Goal: Information Seeking & Learning: Learn about a topic

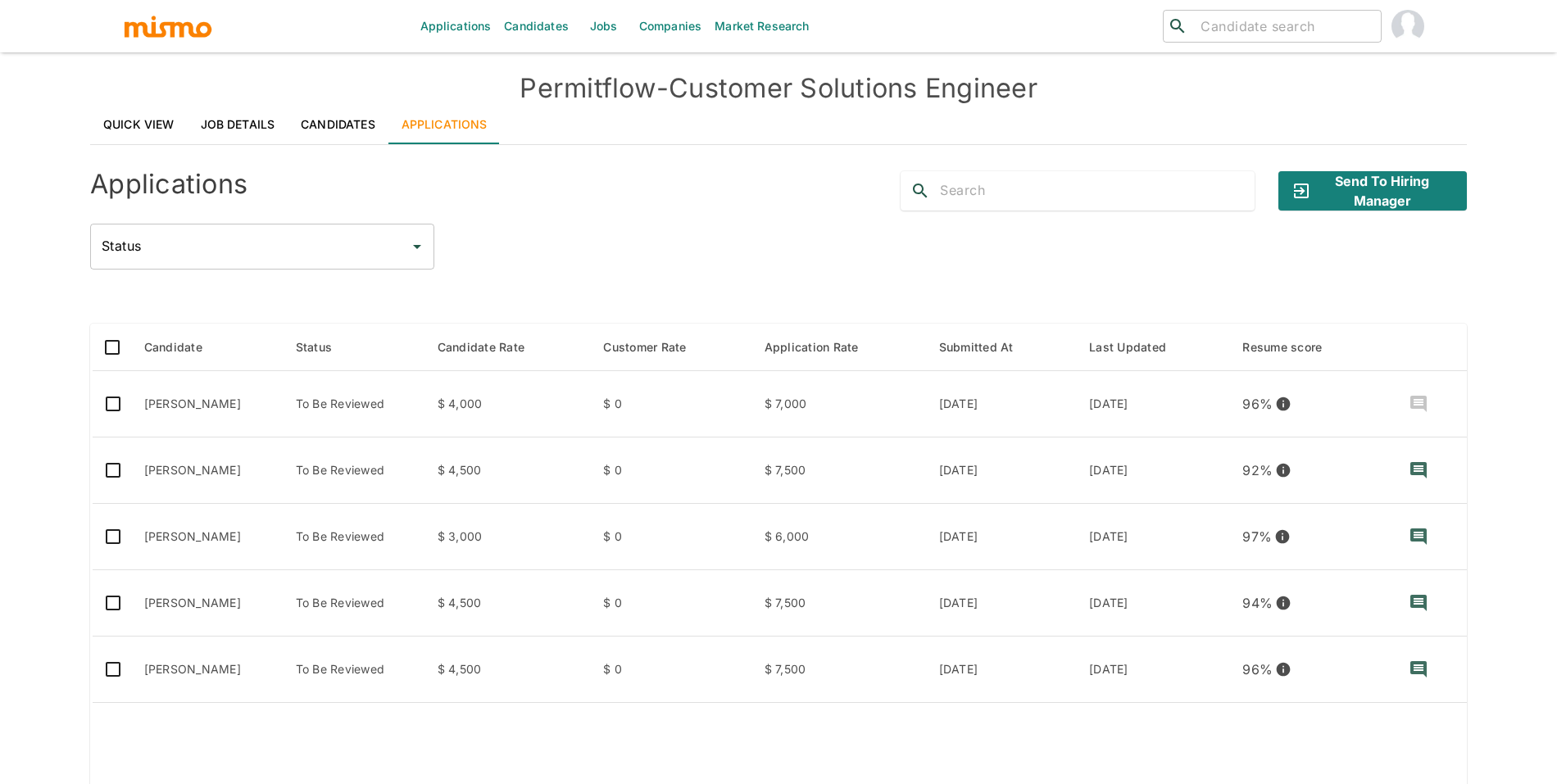
scroll to position [40, 0]
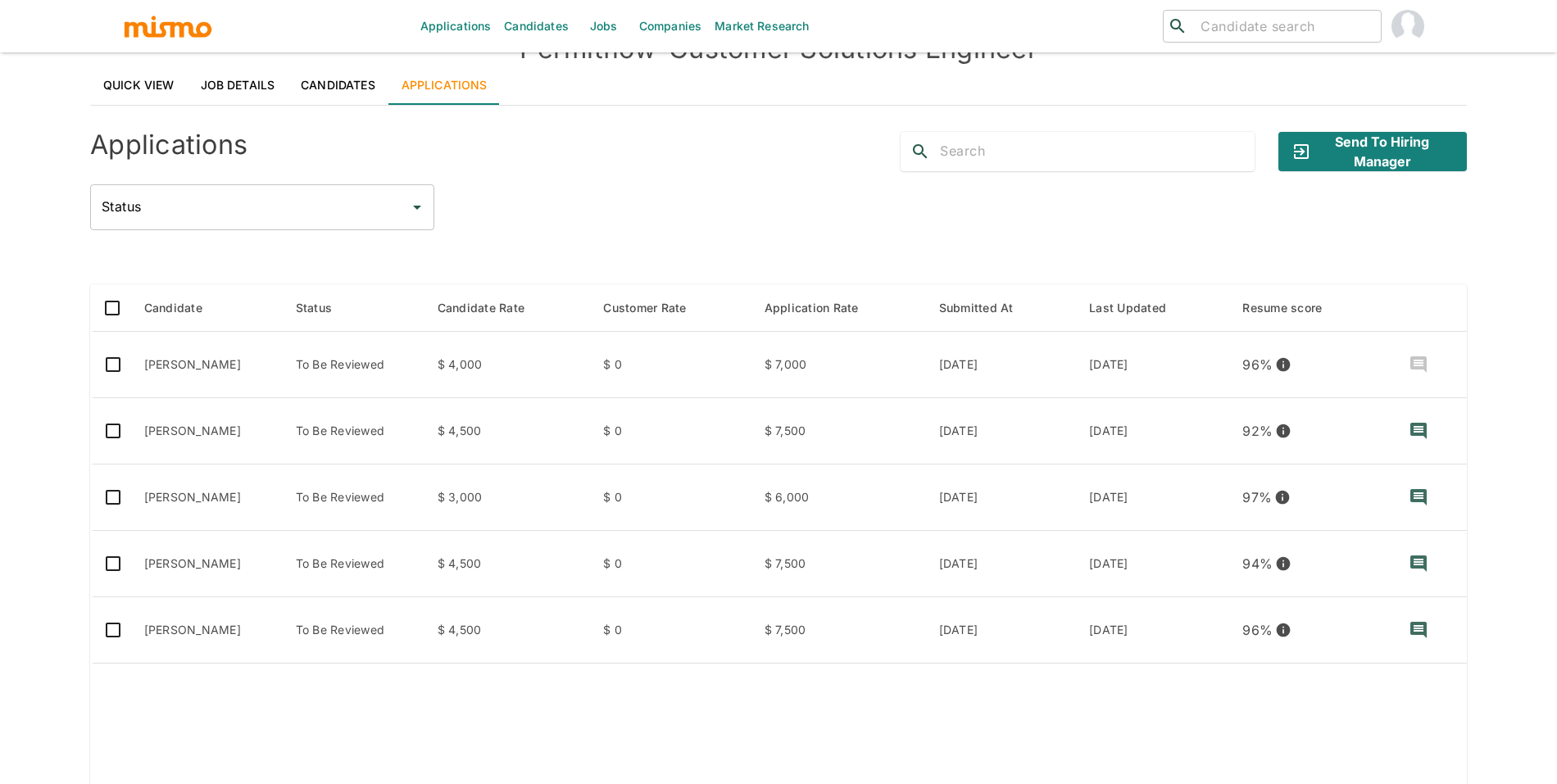
click at [624, 17] on link "Jobs" at bounding box center [604, 26] width 57 height 52
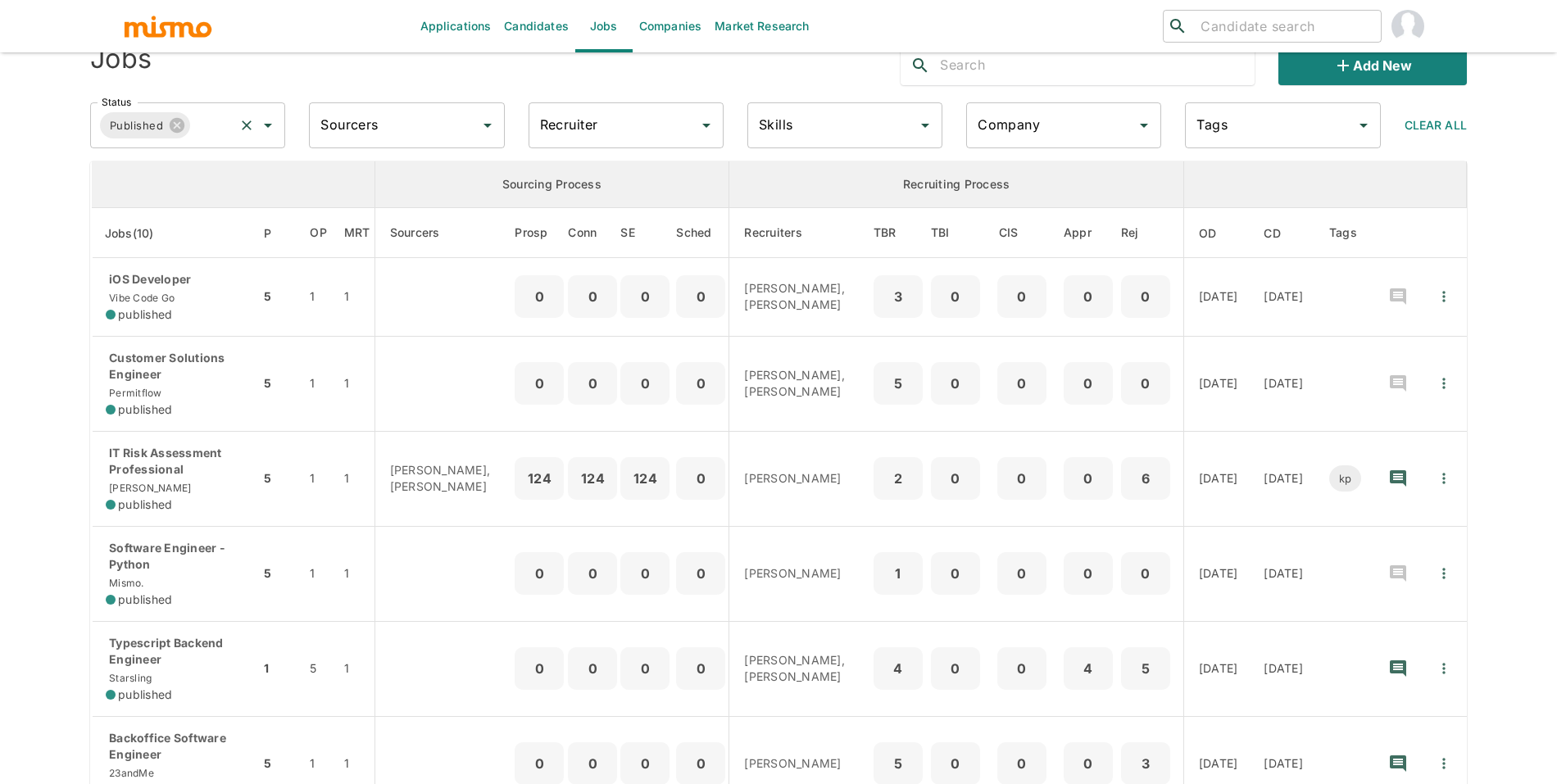
click at [207, 129] on input "Status" at bounding box center [212, 125] width 40 height 31
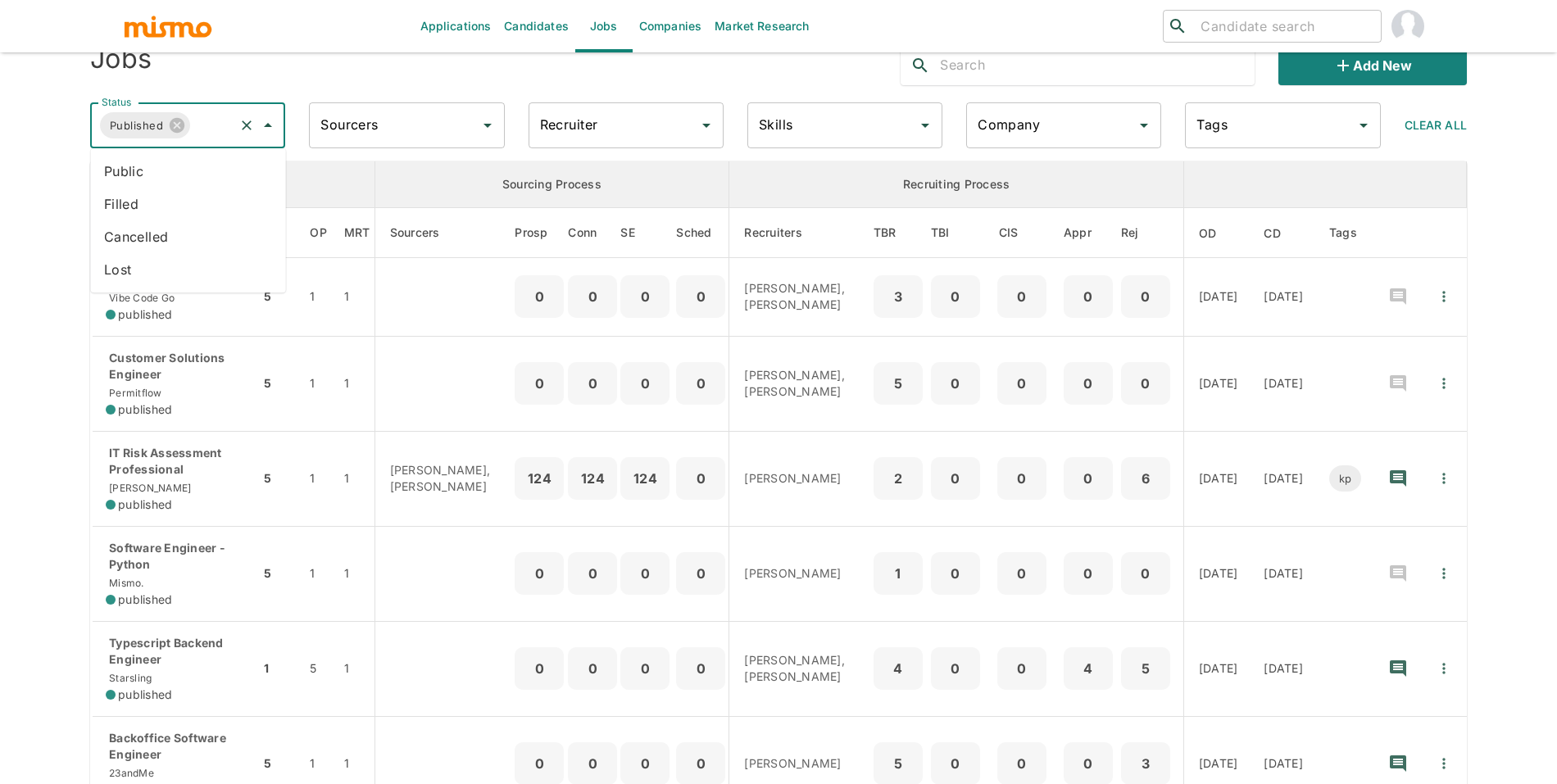
click at [205, 158] on li "Public" at bounding box center [188, 170] width 195 height 33
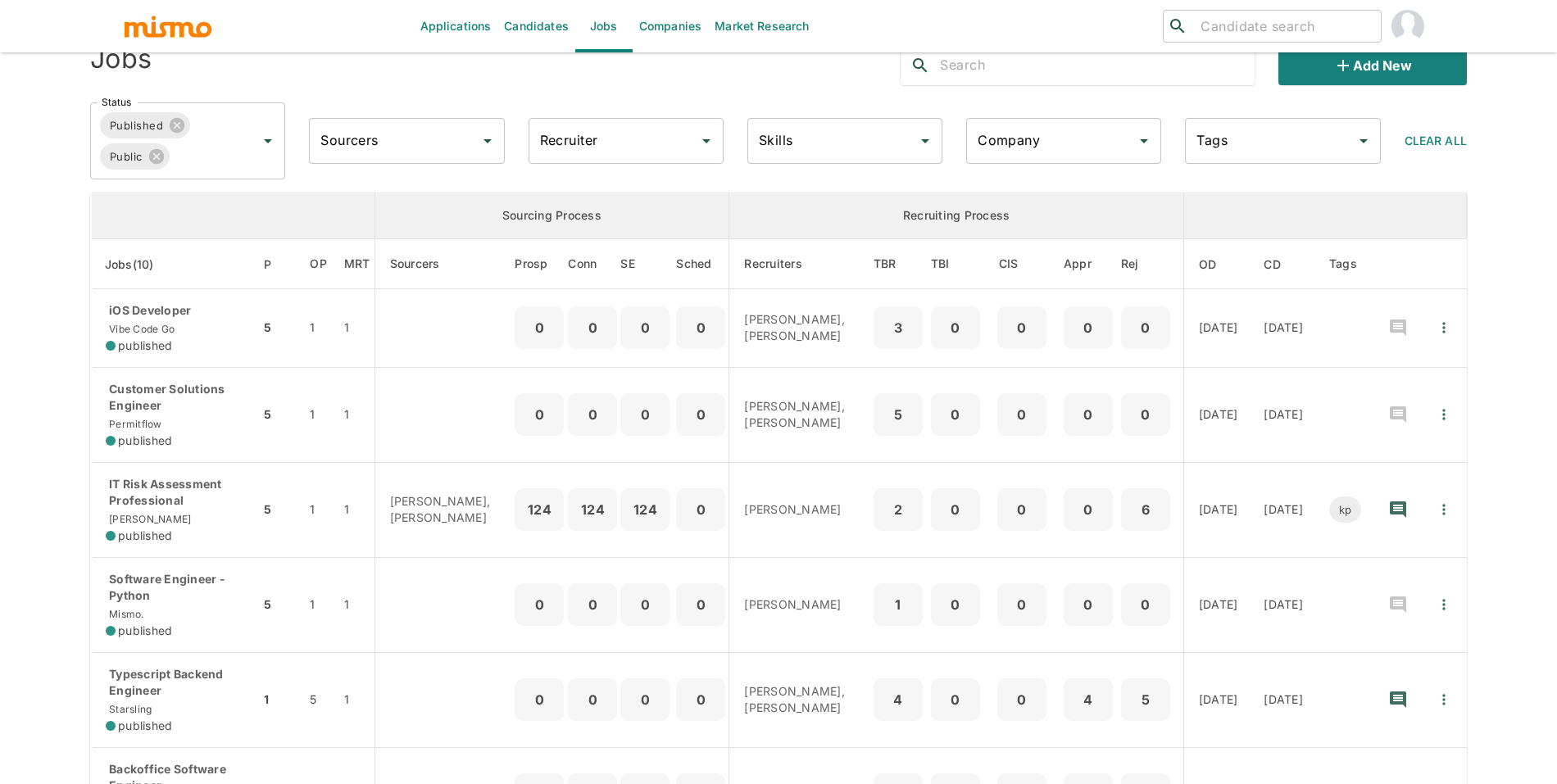
click at [461, 141] on input "Sourcers" at bounding box center [393, 141] width 156 height 31
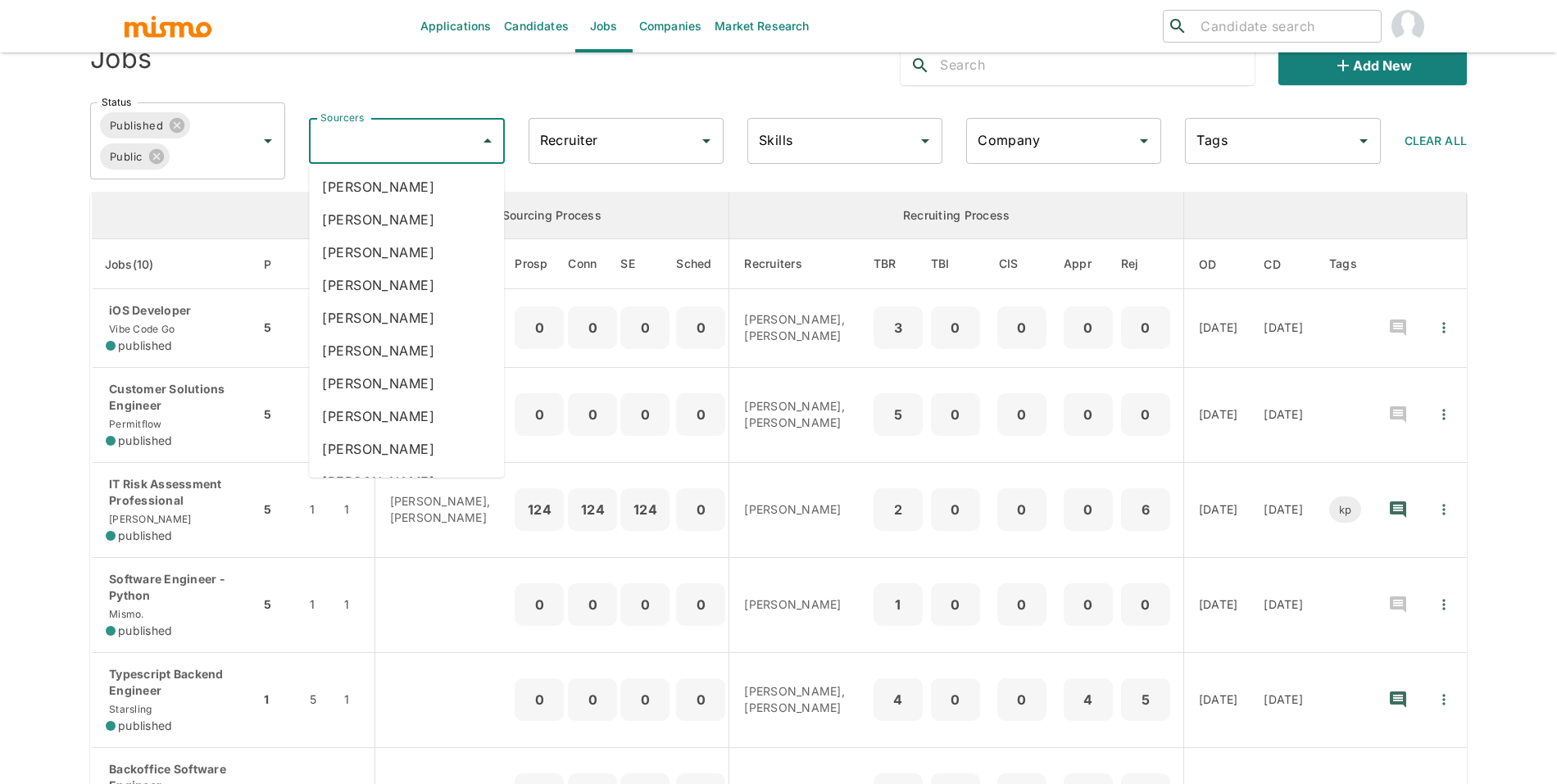
click at [559, 149] on input "Recruiter" at bounding box center [613, 141] width 156 height 31
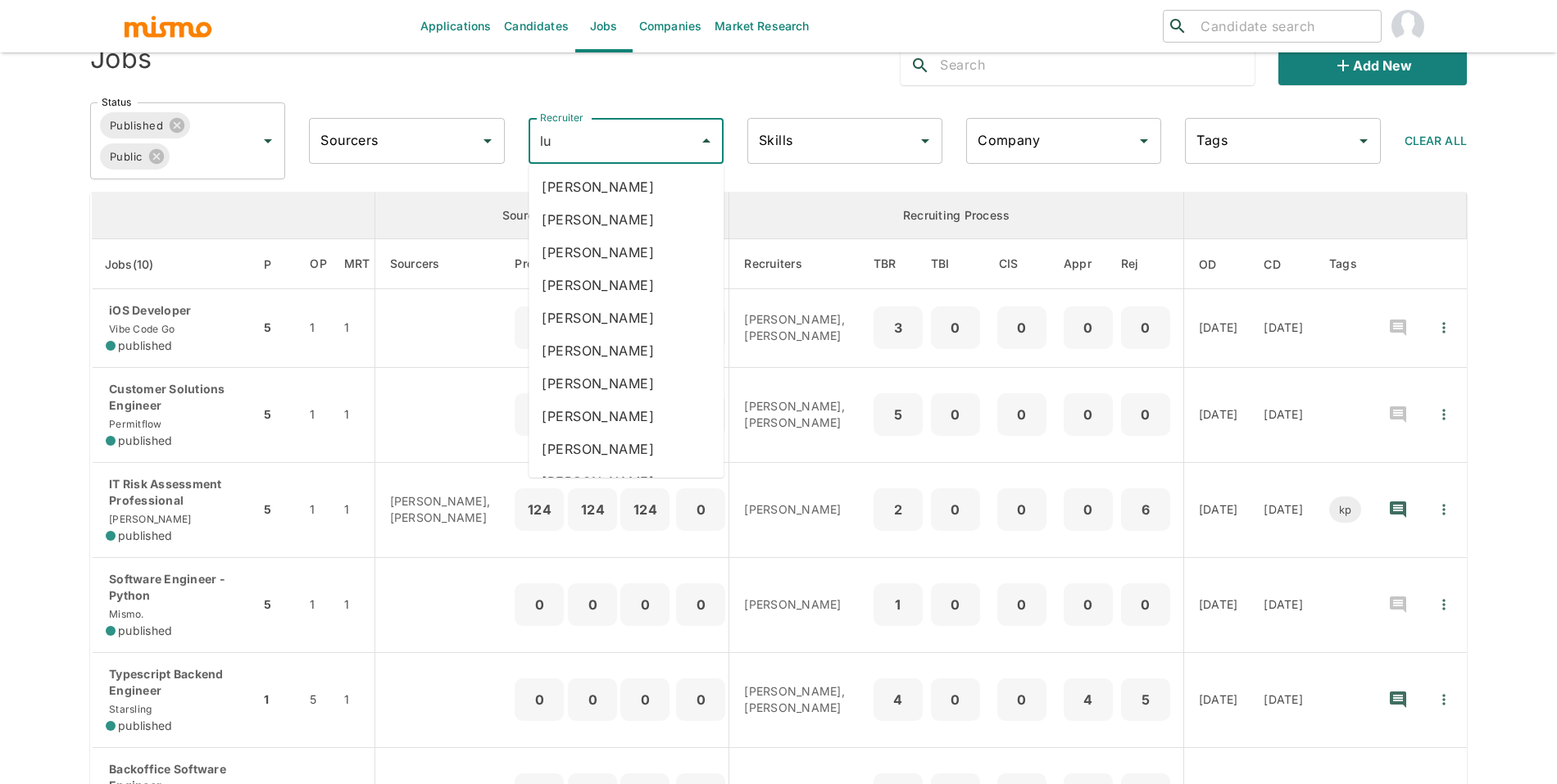
type input "luj"
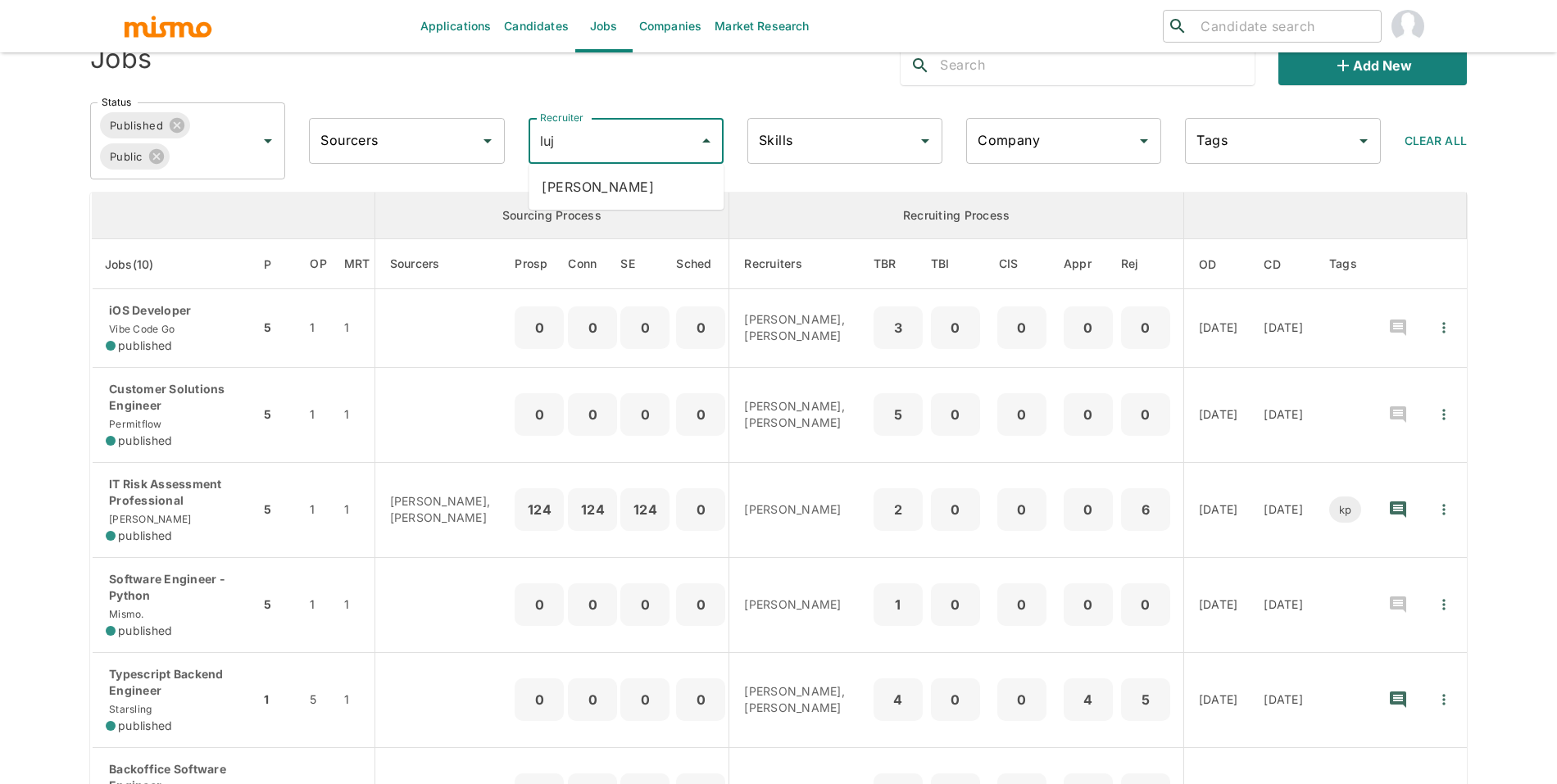
click at [617, 192] on li "Maria Lujan Ciommo" at bounding box center [626, 186] width 195 height 33
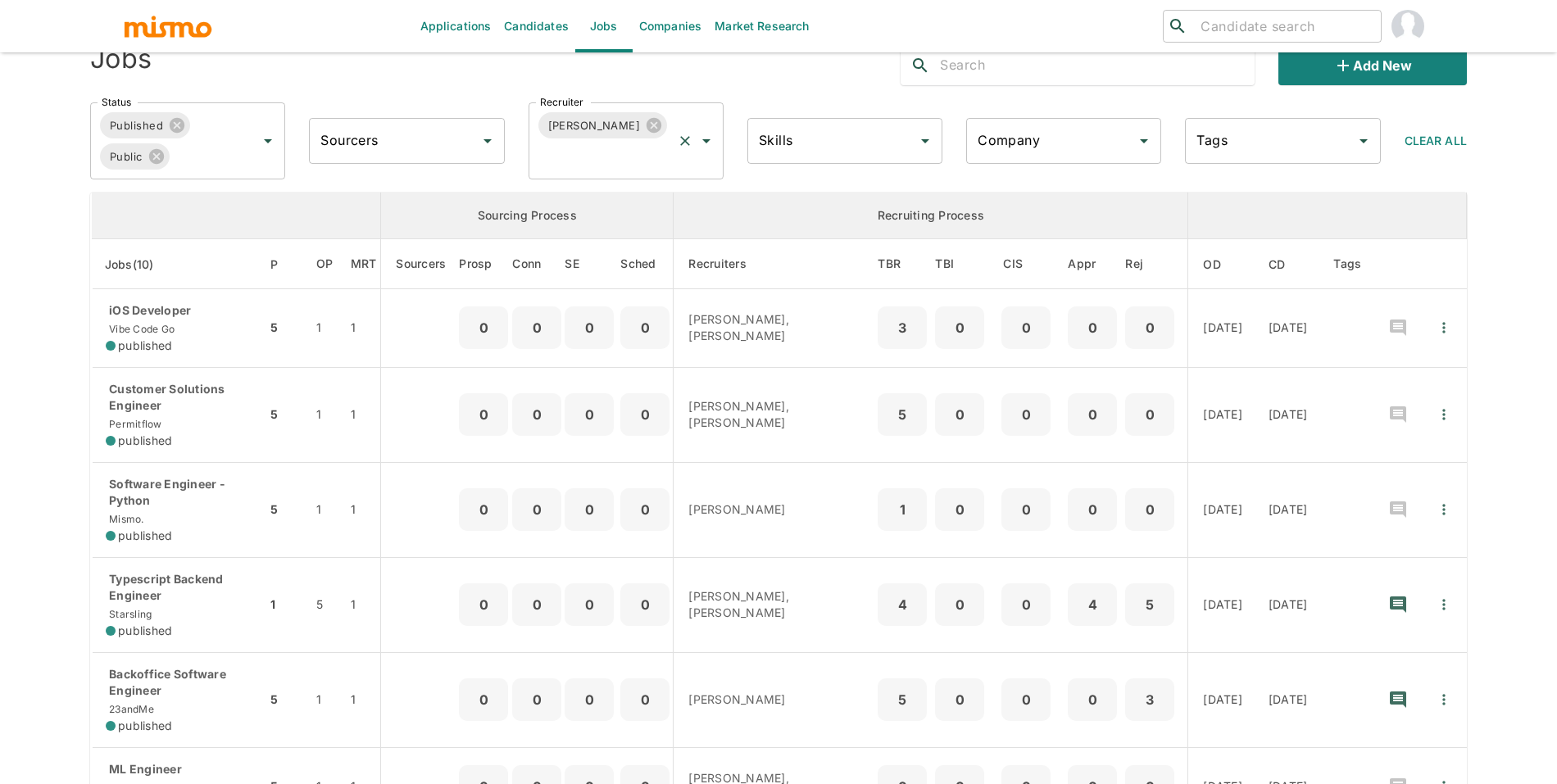
click at [618, 161] on input "Recruiter" at bounding box center [603, 155] width 135 height 31
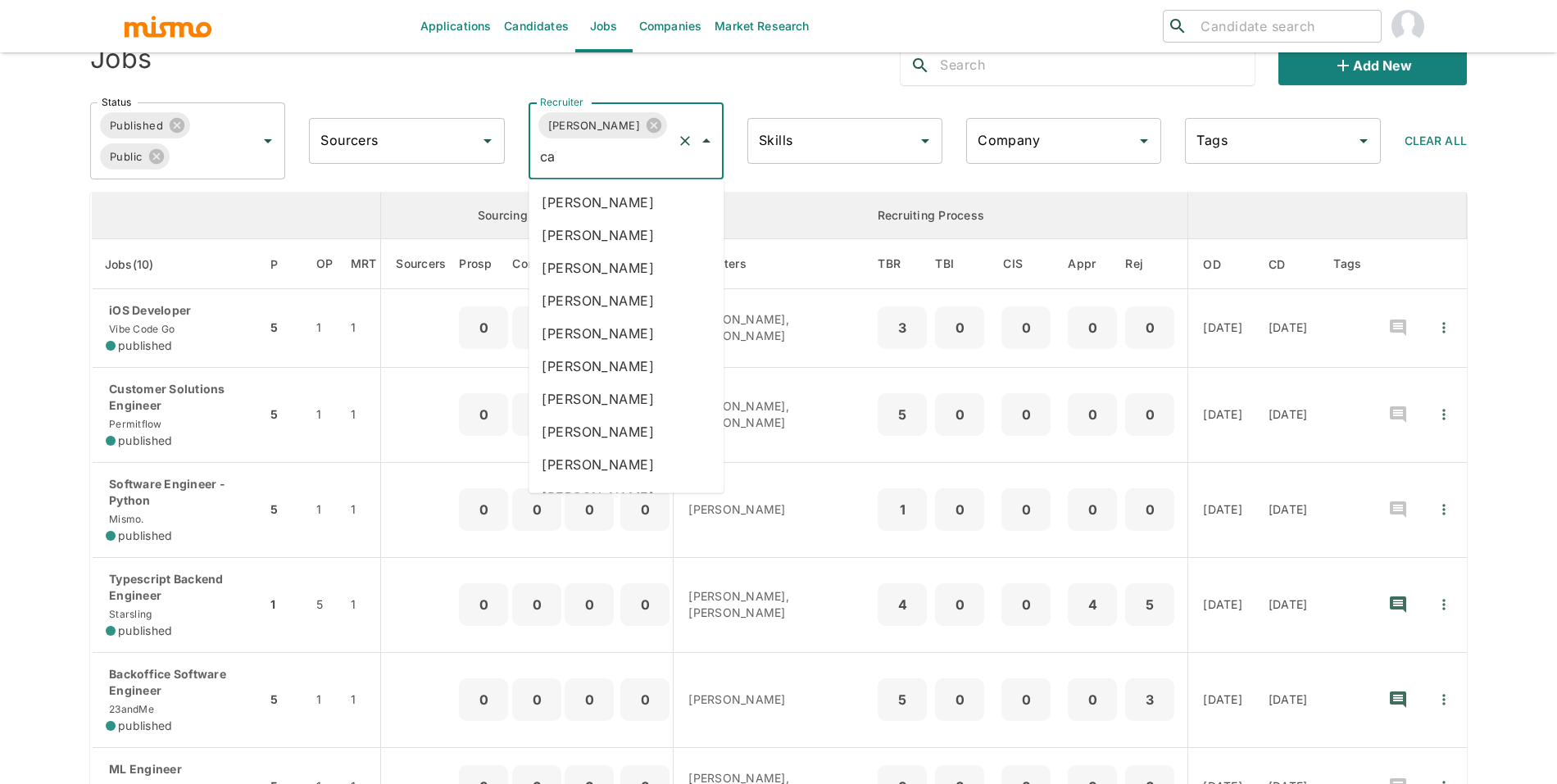
type input "car"
click at [630, 308] on li "Carmen Vilachá" at bounding box center [626, 300] width 195 height 33
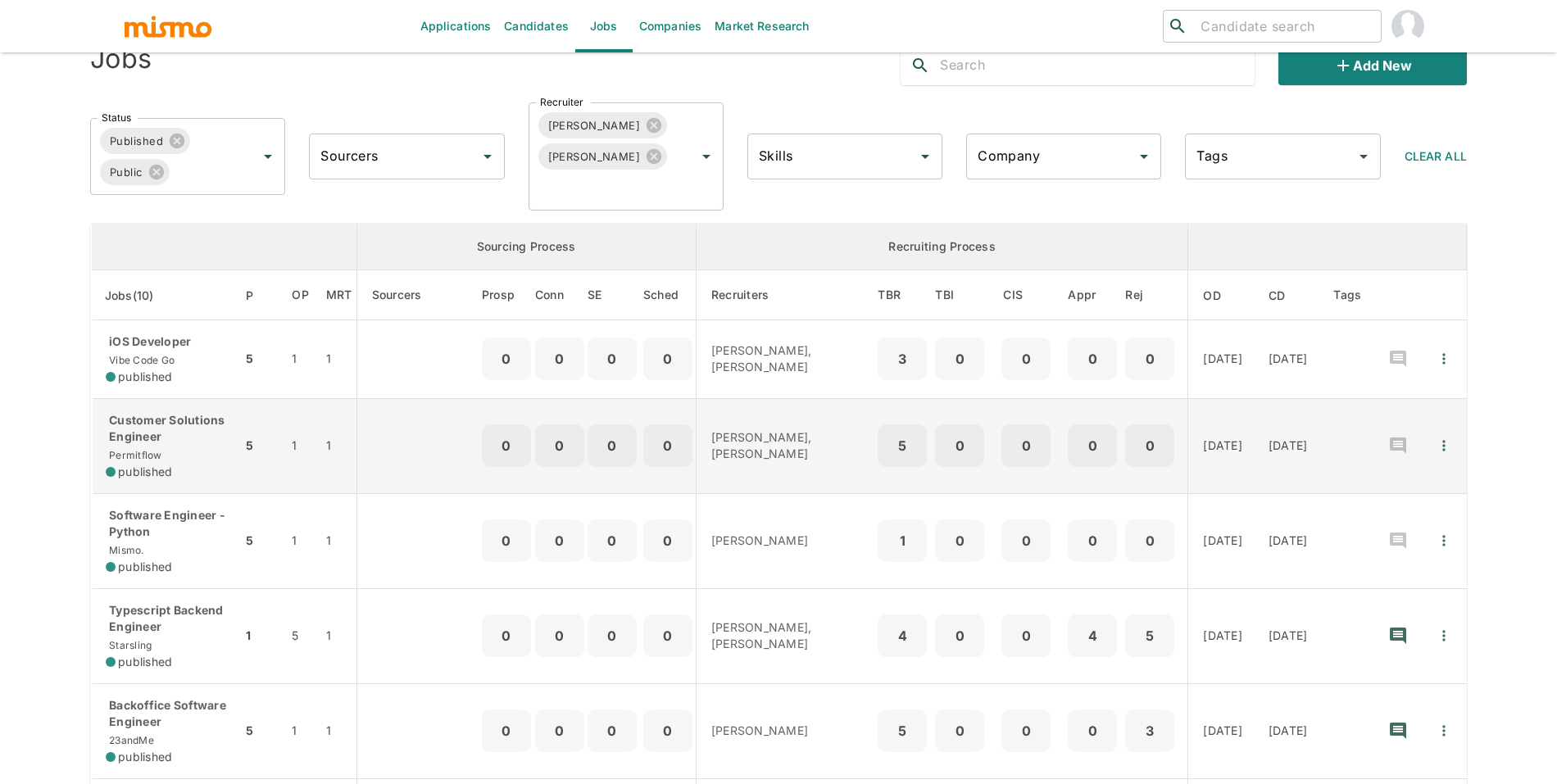
click at [201, 450] on div "Customer Solutions Engineer Permitflow published" at bounding box center [167, 445] width 123 height 68
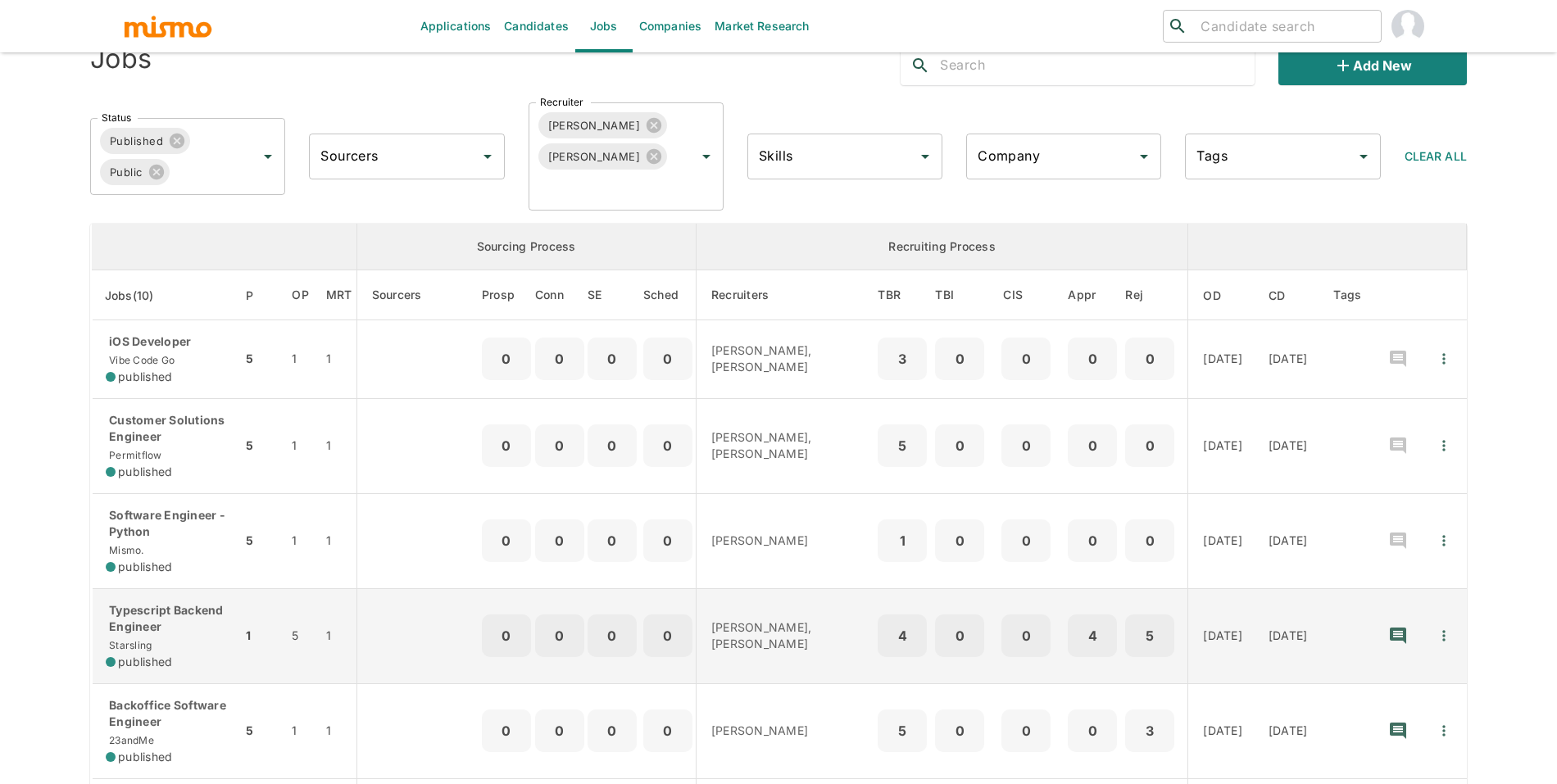
click at [219, 661] on div "published" at bounding box center [167, 661] width 123 height 17
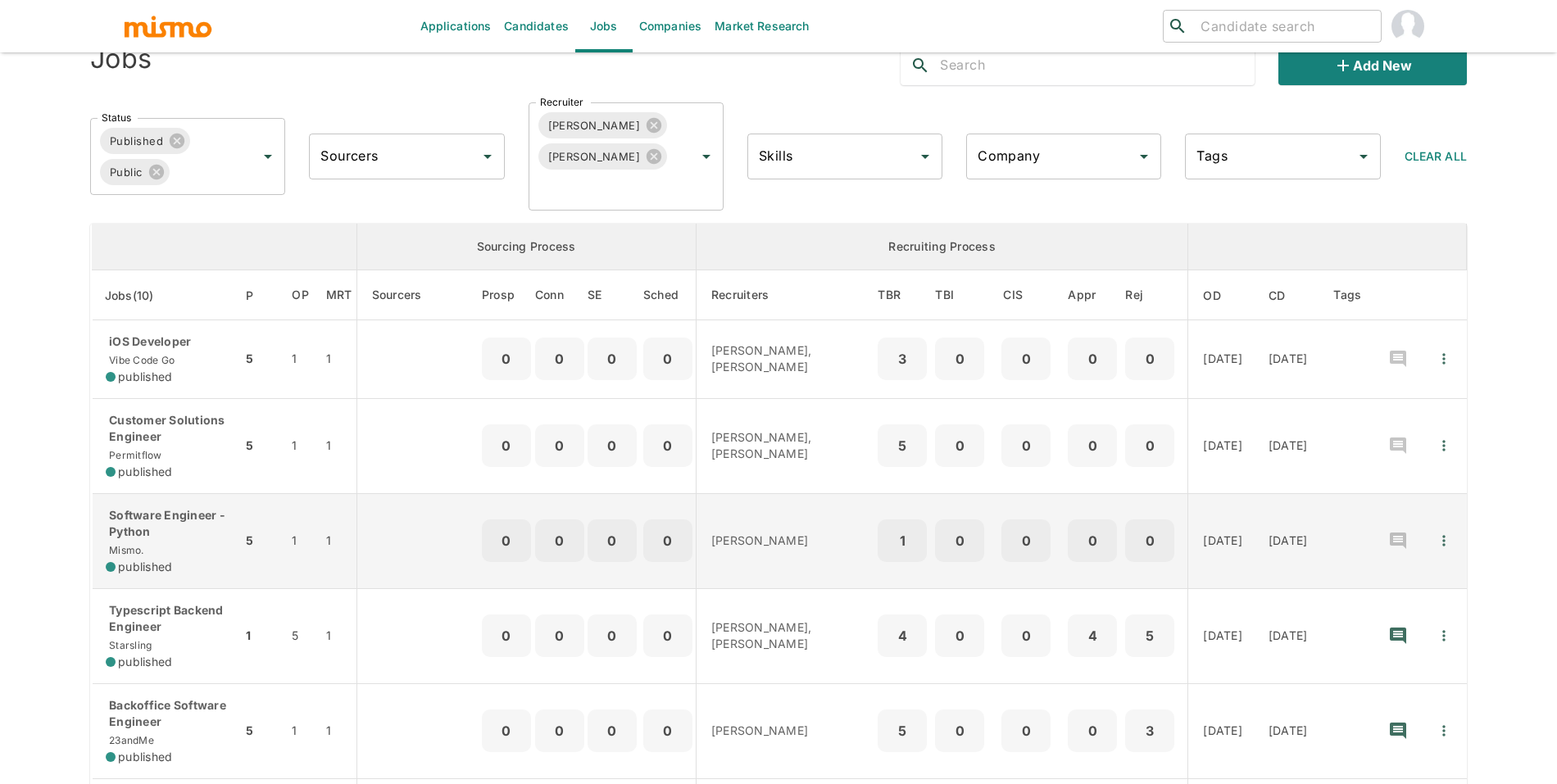
click at [206, 729] on p "Backoffice Software Engineer" at bounding box center [167, 713] width 123 height 33
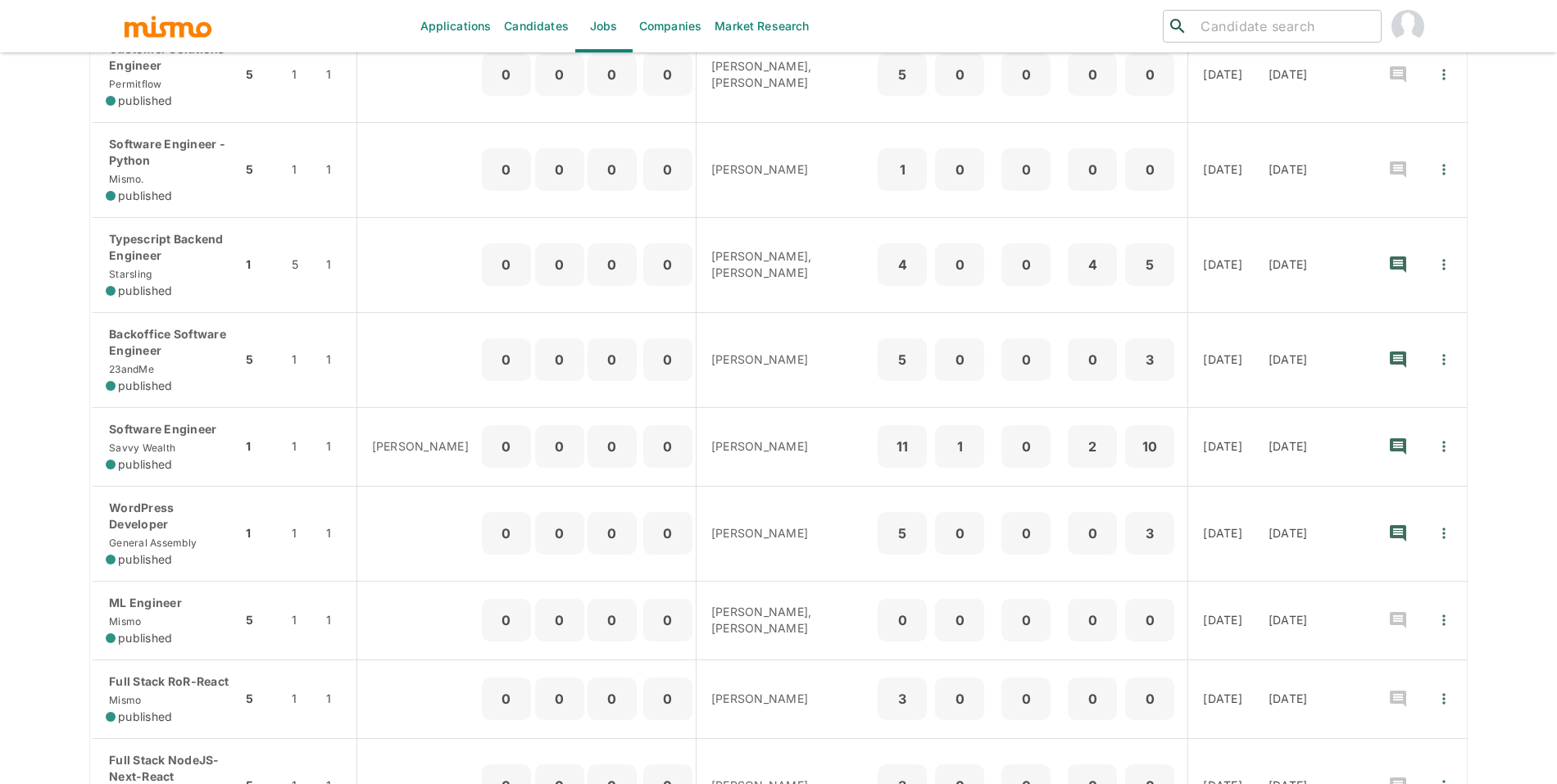
scroll to position [480, 0]
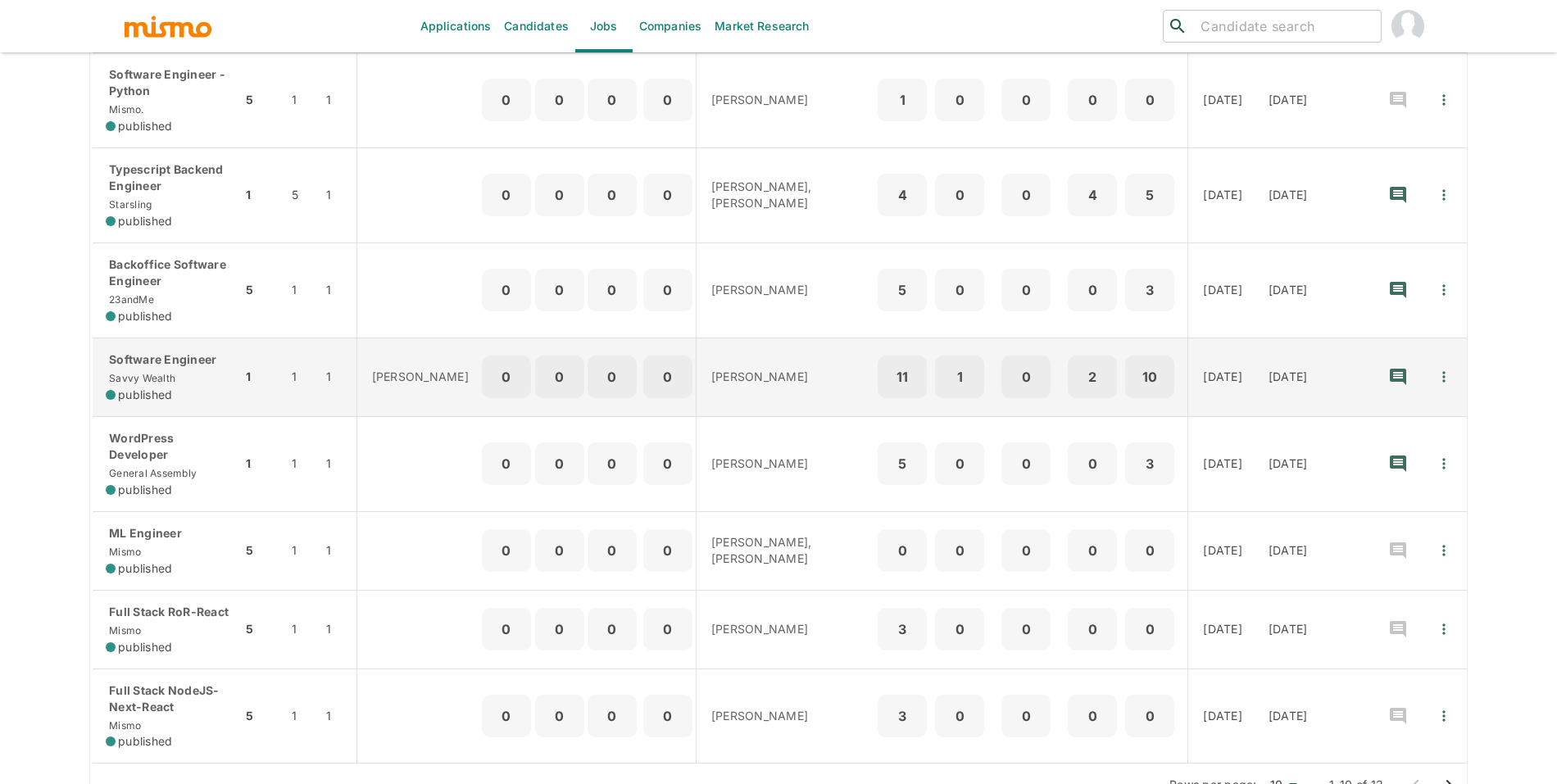
click at [192, 377] on div "Software Engineer Savvy Wealth published" at bounding box center [167, 377] width 123 height 51
